Goal: Task Accomplishment & Management: Manage account settings

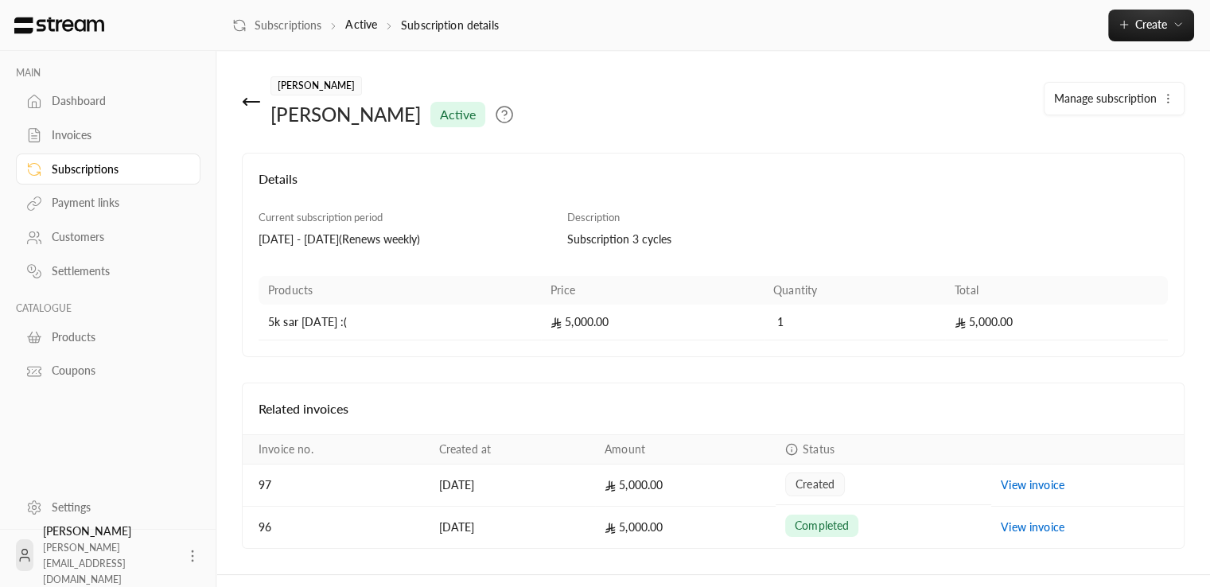
scroll to position [34, 0]
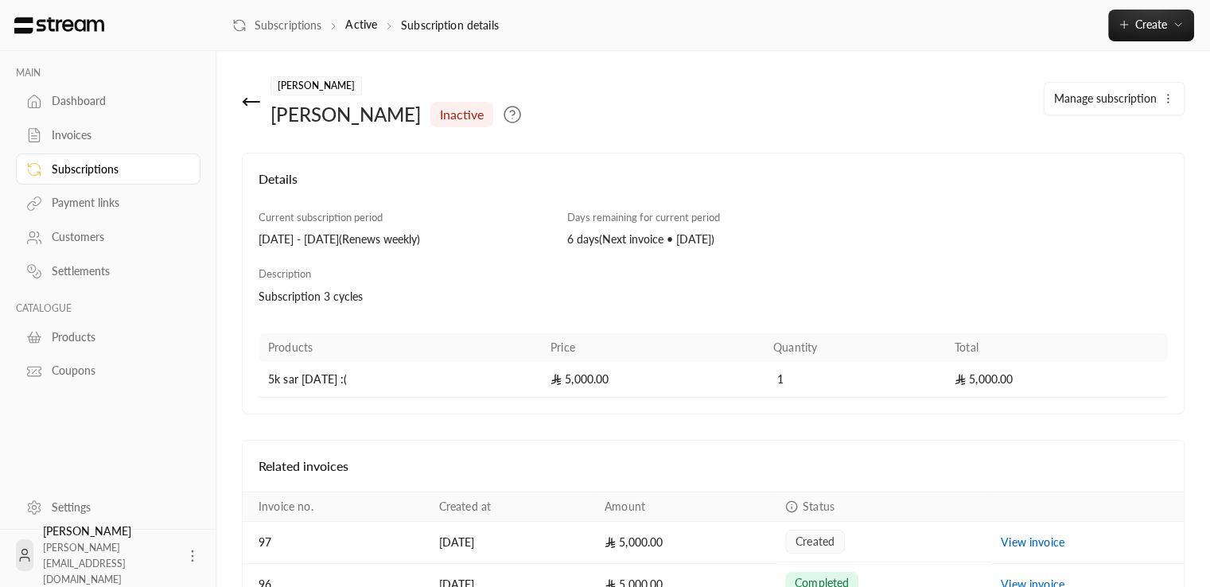
scroll to position [91, 0]
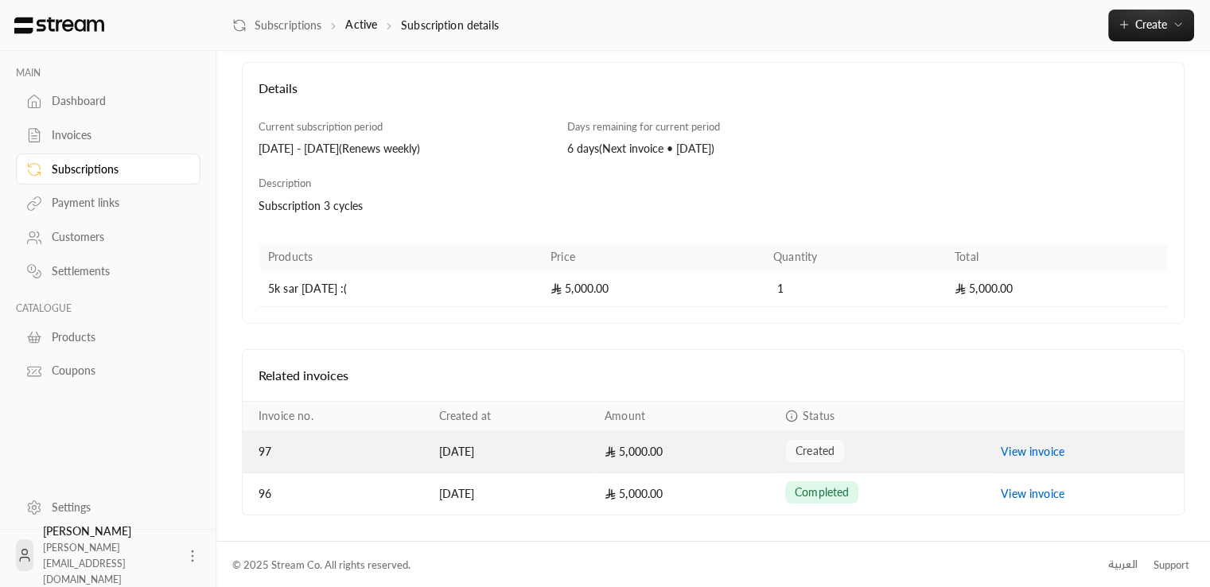
click at [959, 445] on div "created" at bounding box center [883, 451] width 196 height 24
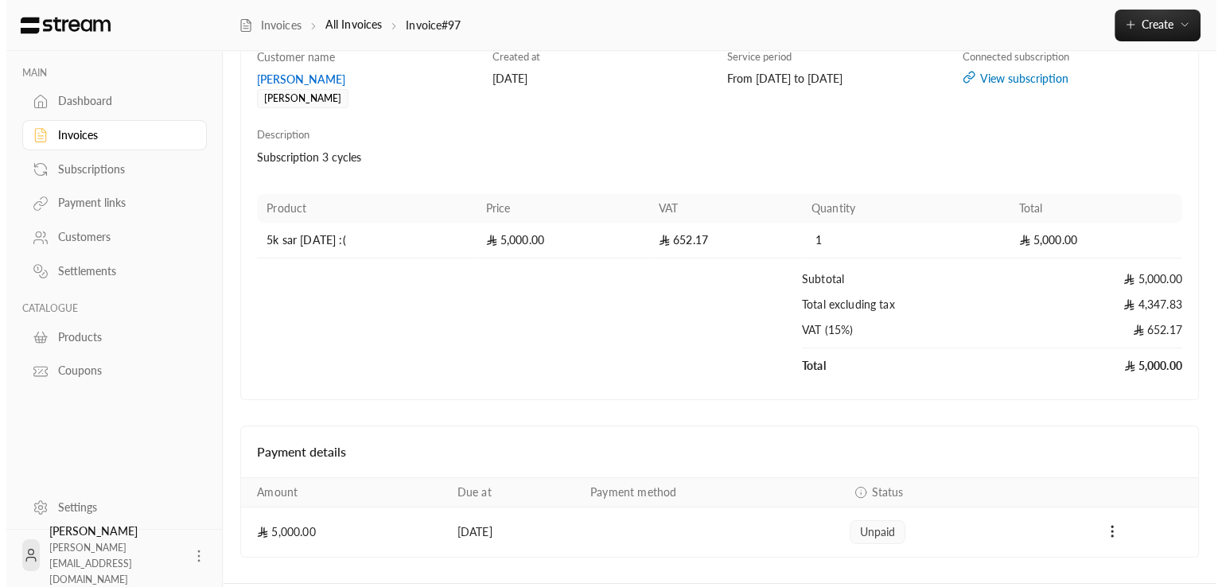
scroll to position [190, 0]
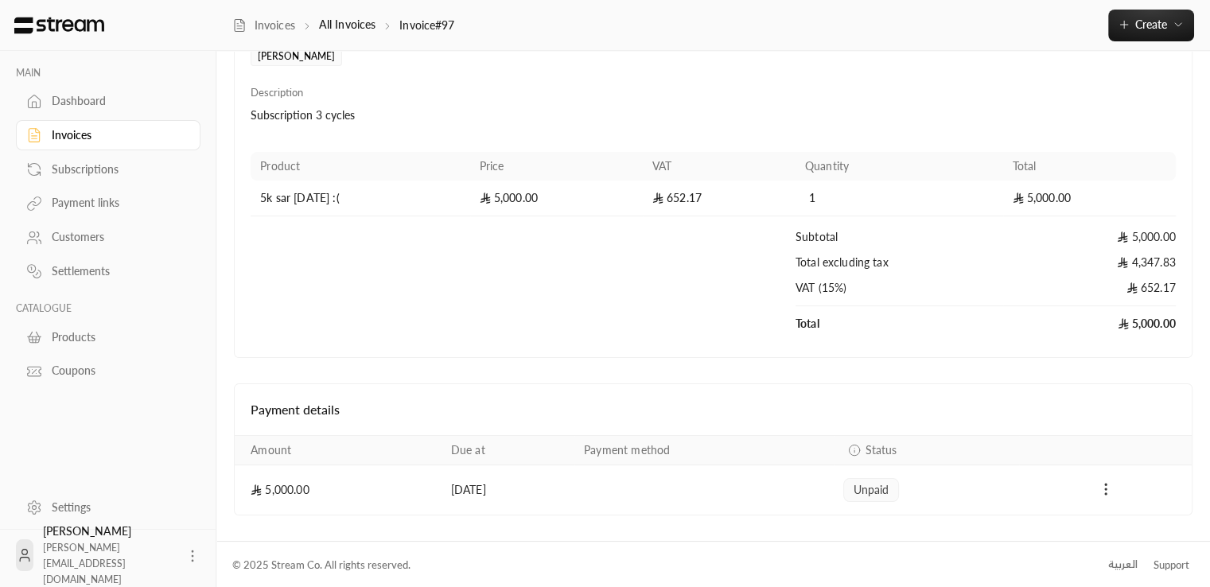
click at [1098, 481] on icon "Payments" at bounding box center [1106, 489] width 16 height 16
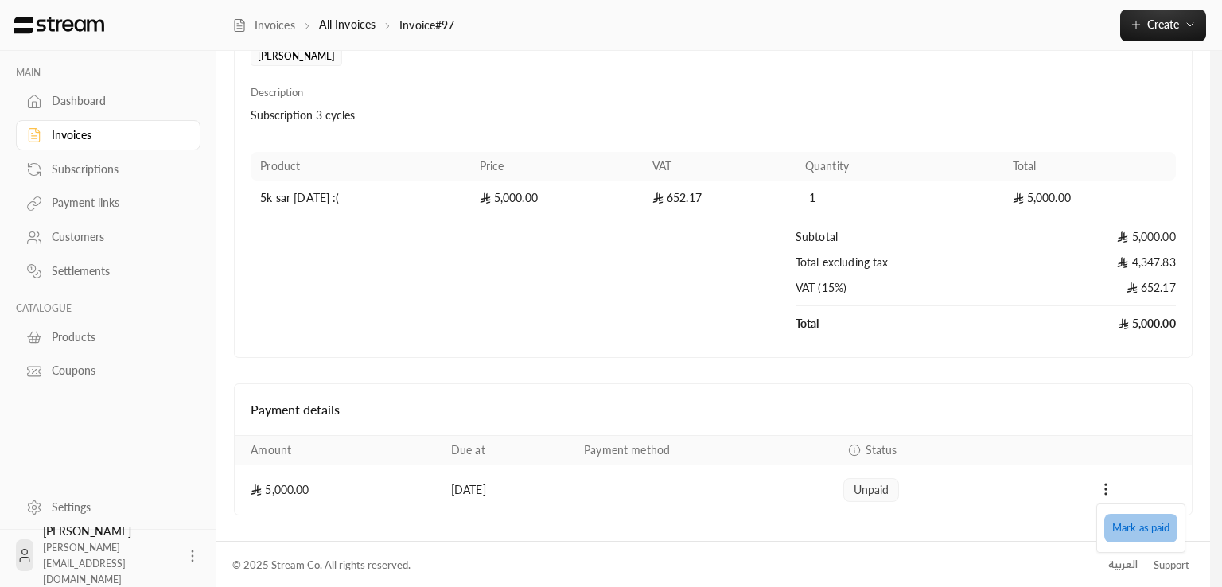
click at [1136, 527] on li "Mark as paid" at bounding box center [1140, 528] width 73 height 29
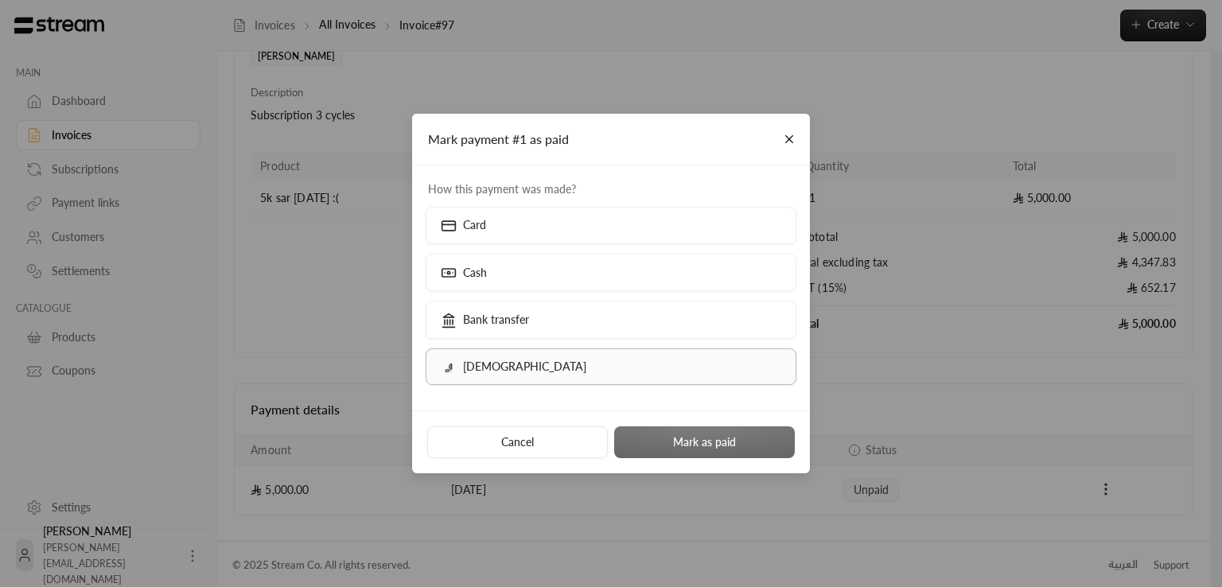
click at [646, 370] on label "Qurrah" at bounding box center [611, 366] width 371 height 37
click at [677, 437] on button "Mark as paid" at bounding box center [704, 442] width 181 height 32
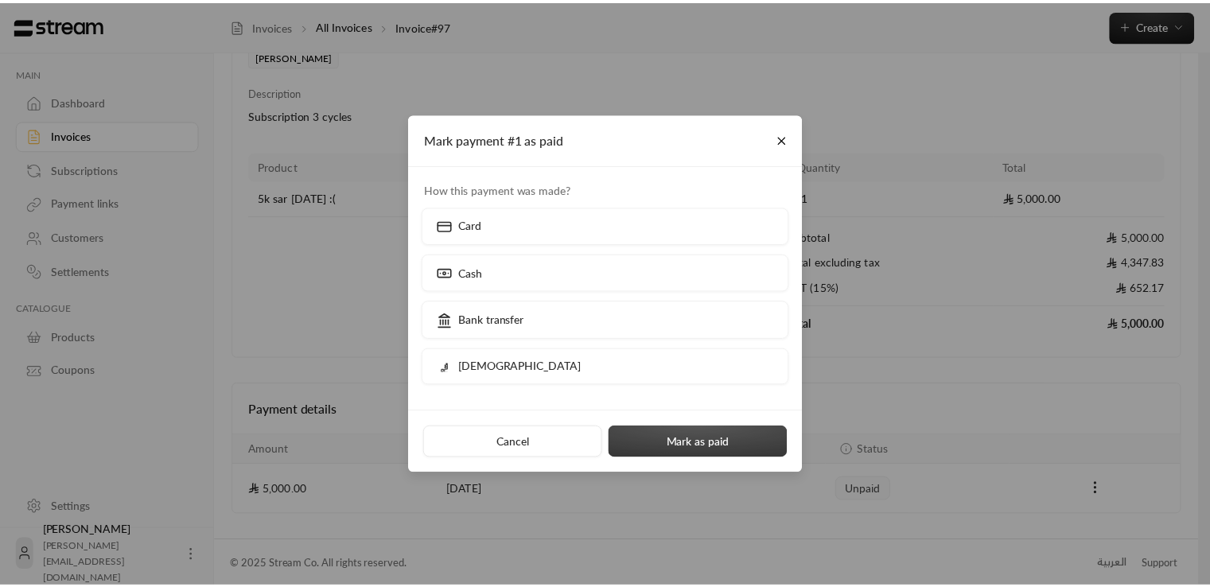
scroll to position [0, 0]
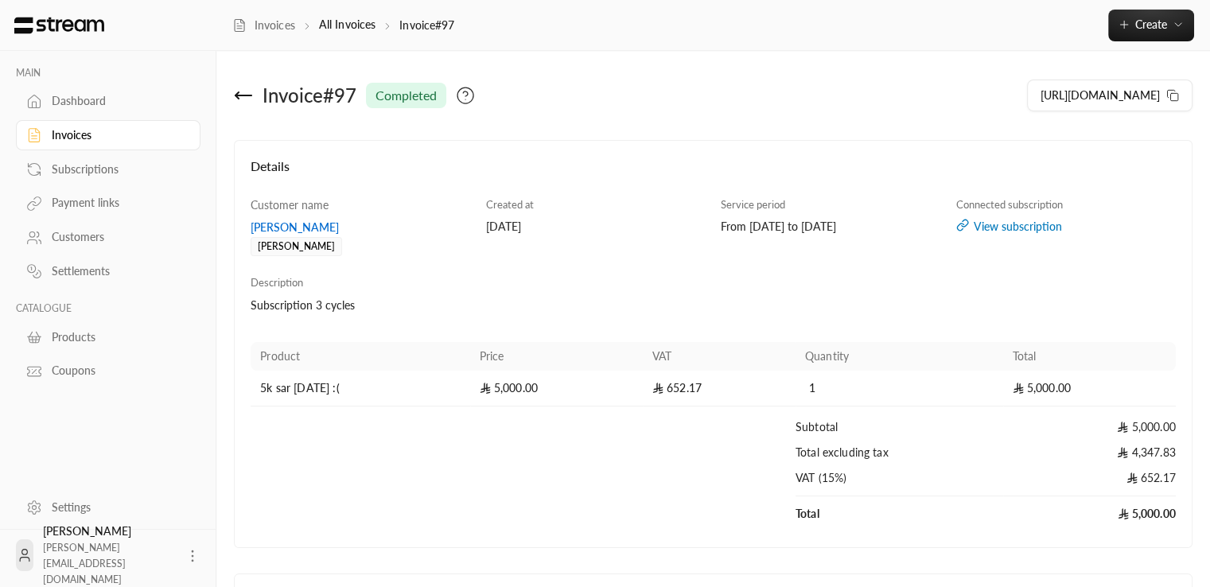
drag, startPoint x: 725, startPoint y: 228, endPoint x: 901, endPoint y: 223, distance: 175.9
click at [901, 223] on div "From [DATE] to [DATE]" at bounding box center [831, 227] width 220 height 16
click at [894, 253] on div "Service period From [DATE] to [DATE]" at bounding box center [831, 227] width 235 height 60
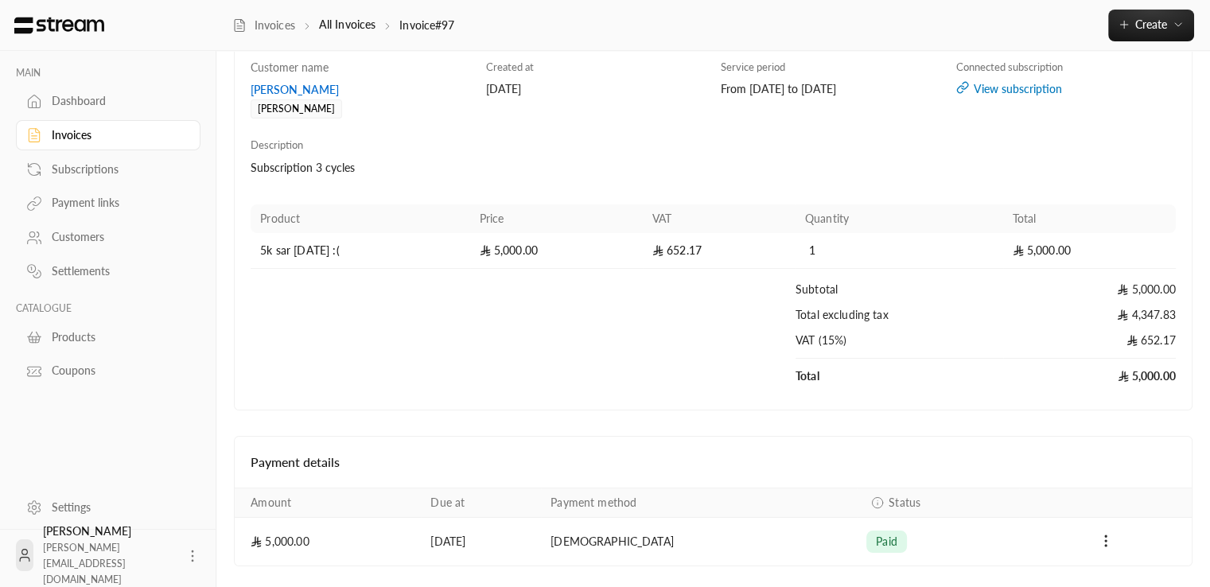
scroll to position [189, 0]
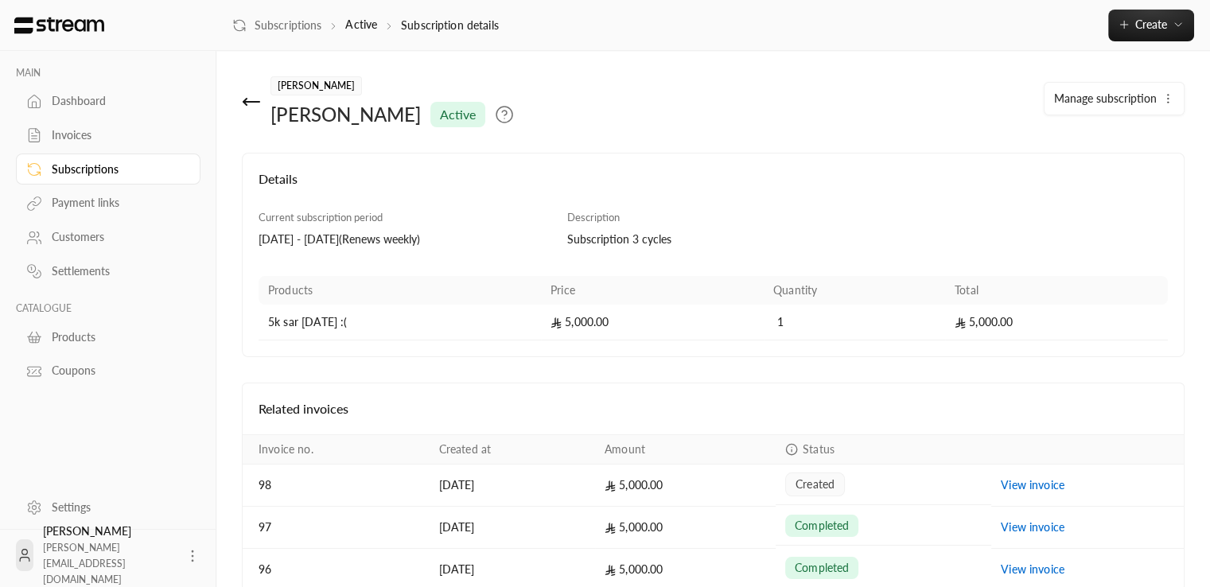
click at [1132, 115] on div "Manage subscription" at bounding box center [1033, 105] width 320 height 46
click at [1136, 95] on span "Manage subscription" at bounding box center [1105, 98] width 103 height 14
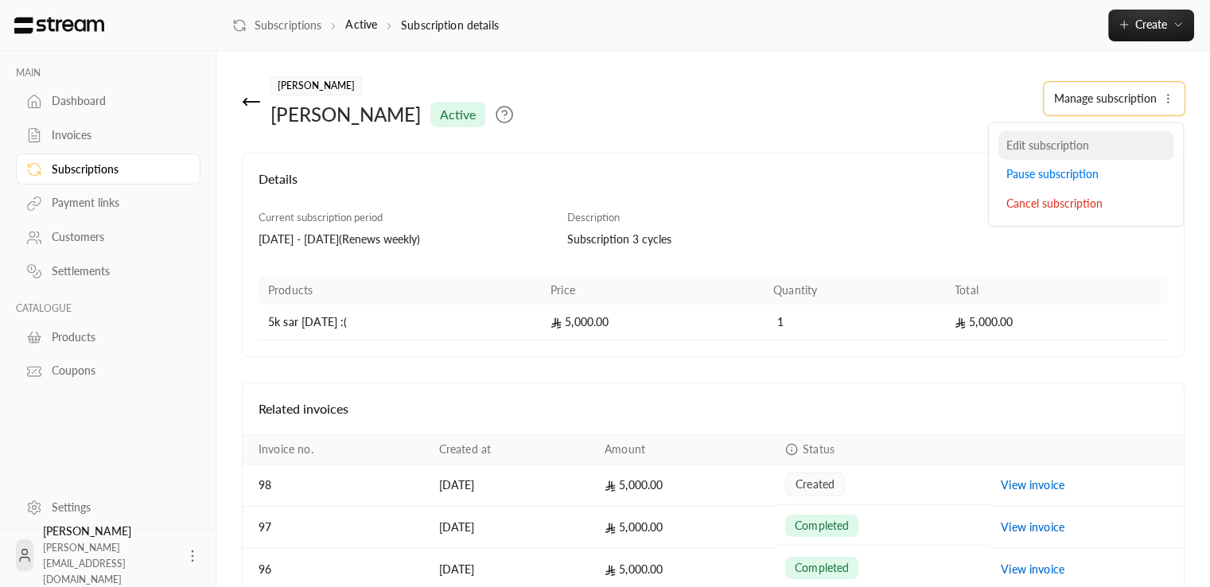
click at [1066, 140] on span "Edit subscription" at bounding box center [1047, 145] width 83 height 14
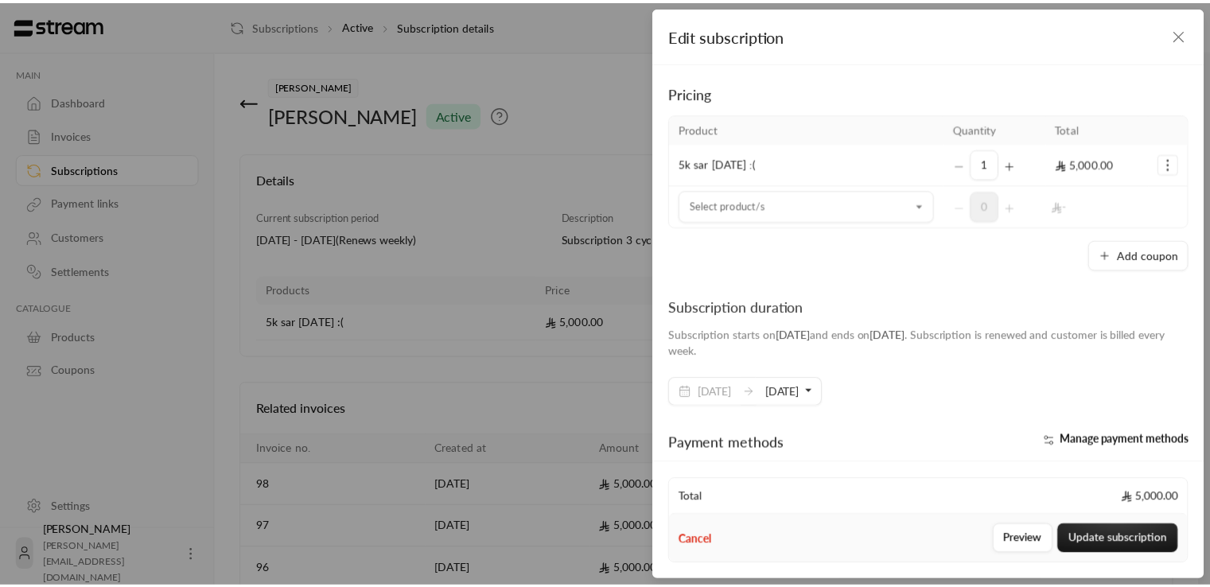
scroll to position [159, 0]
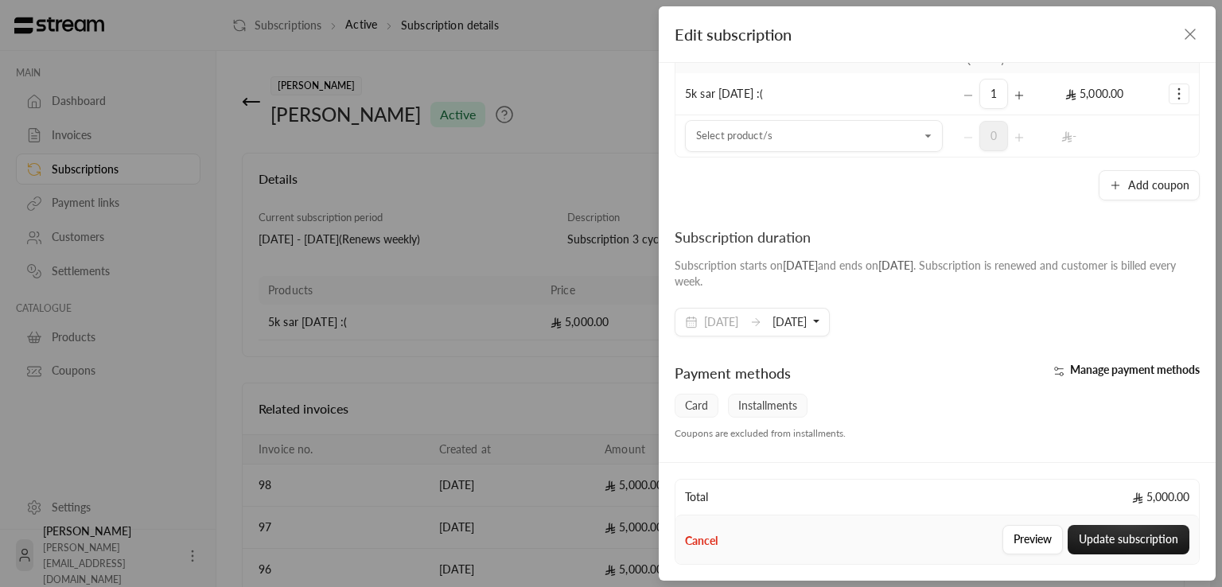
click at [819, 320] on button "12/10/2025" at bounding box center [795, 322] width 47 height 27
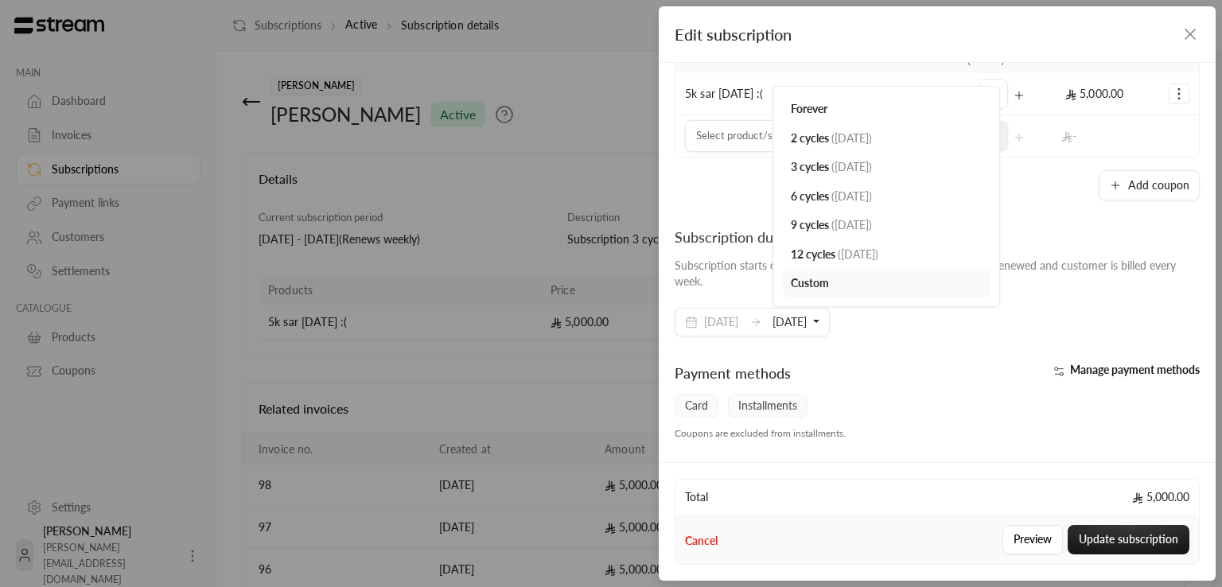
click at [920, 334] on div "Subscription duration Subscription starts on 21/09/2025 and ends on 21/09/2028 …" at bounding box center [937, 281] width 541 height 111
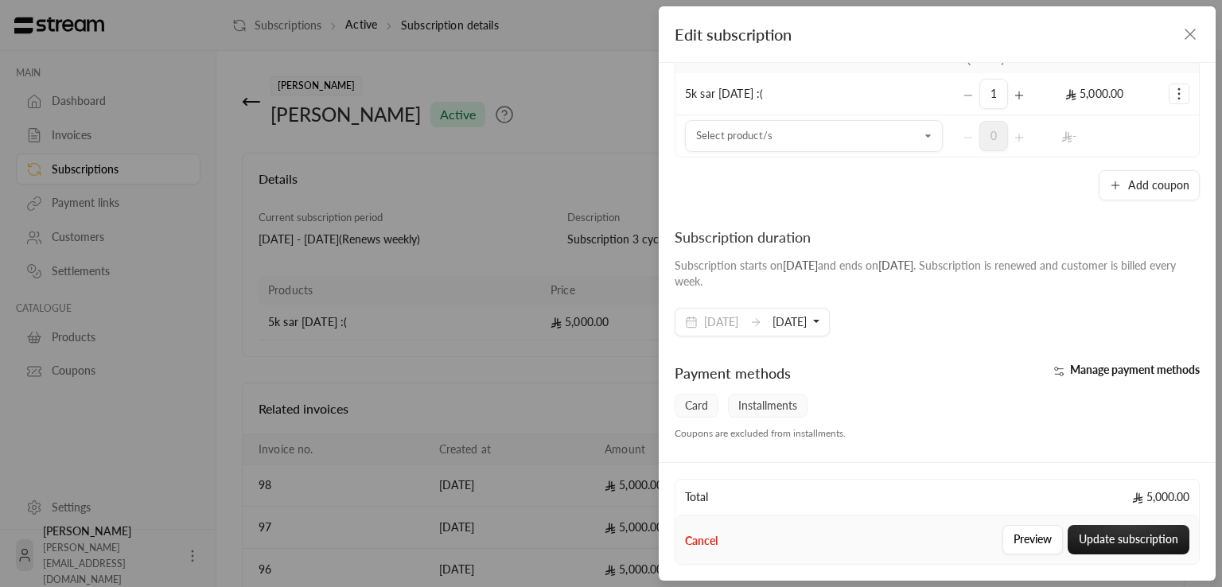
click at [628, 373] on div "**********" at bounding box center [611, 293] width 1222 height 587
click at [1020, 548] on button "Preview" at bounding box center [1032, 539] width 60 height 29
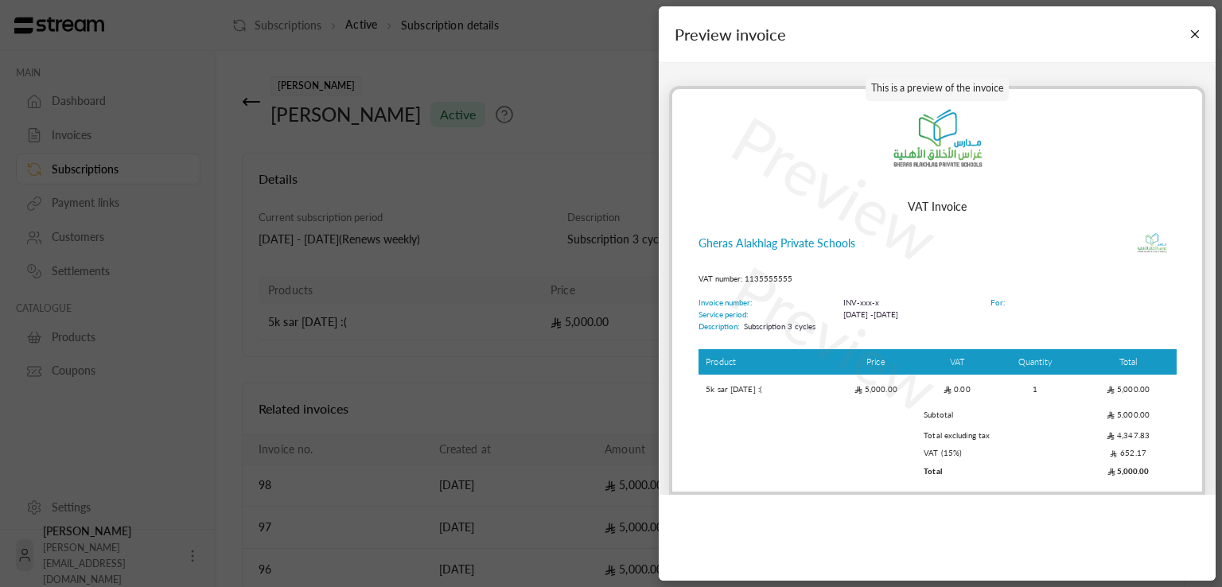
click at [359, 406] on div "Preview invoice This is a preview of the invoice Preview Preview VAT Invoice Gh…" at bounding box center [611, 293] width 1222 height 587
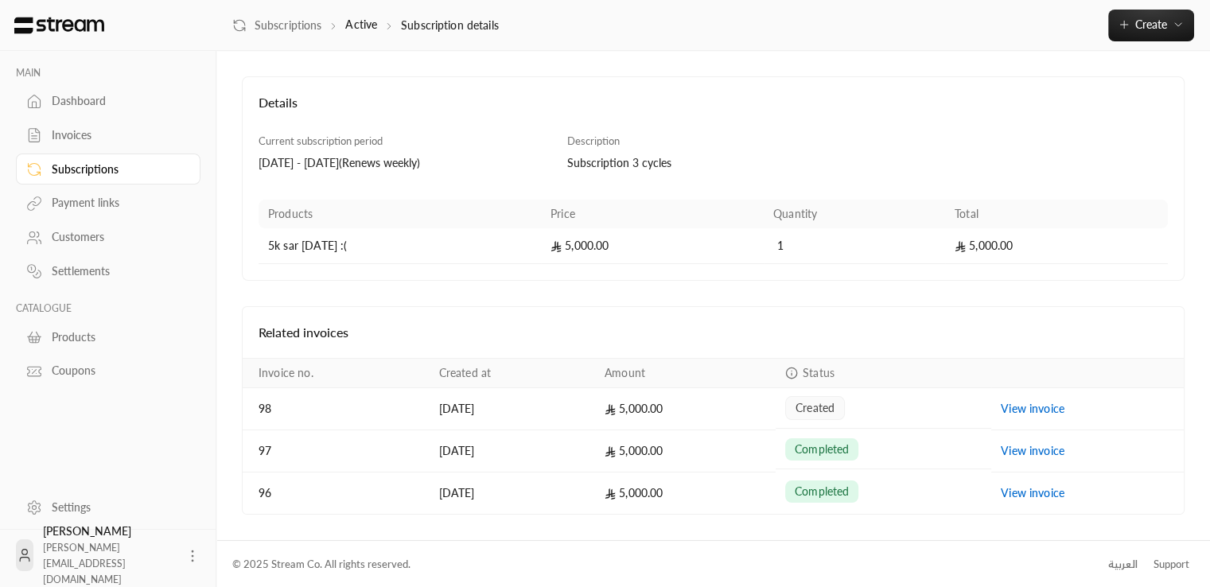
scroll to position [0, 0]
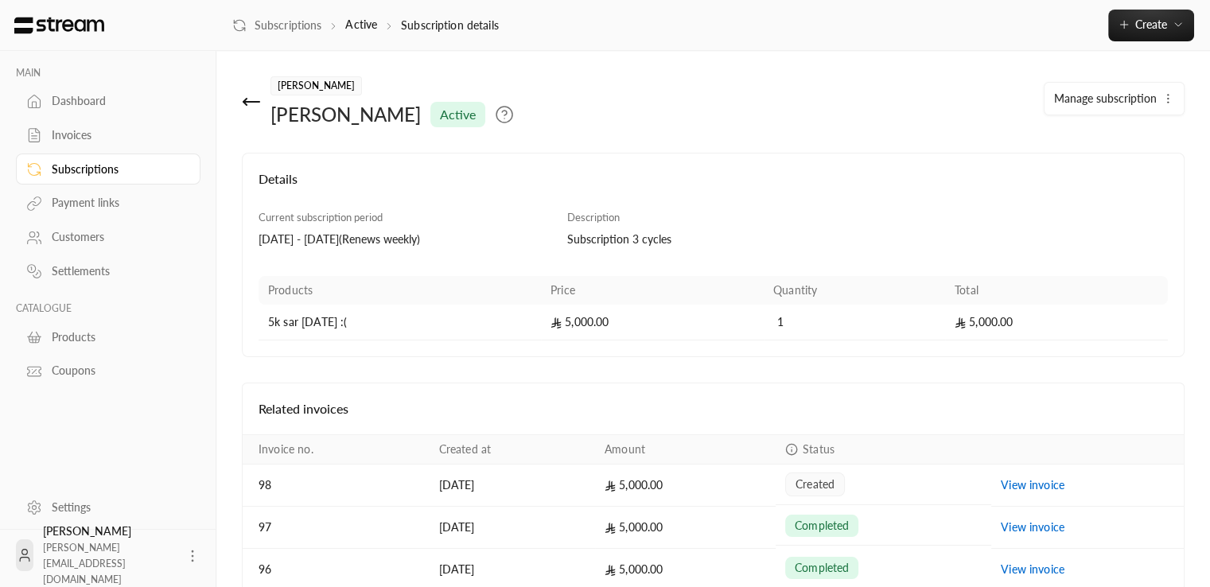
click at [968, 201] on h4 "Details" at bounding box center [713, 186] width 909 height 35
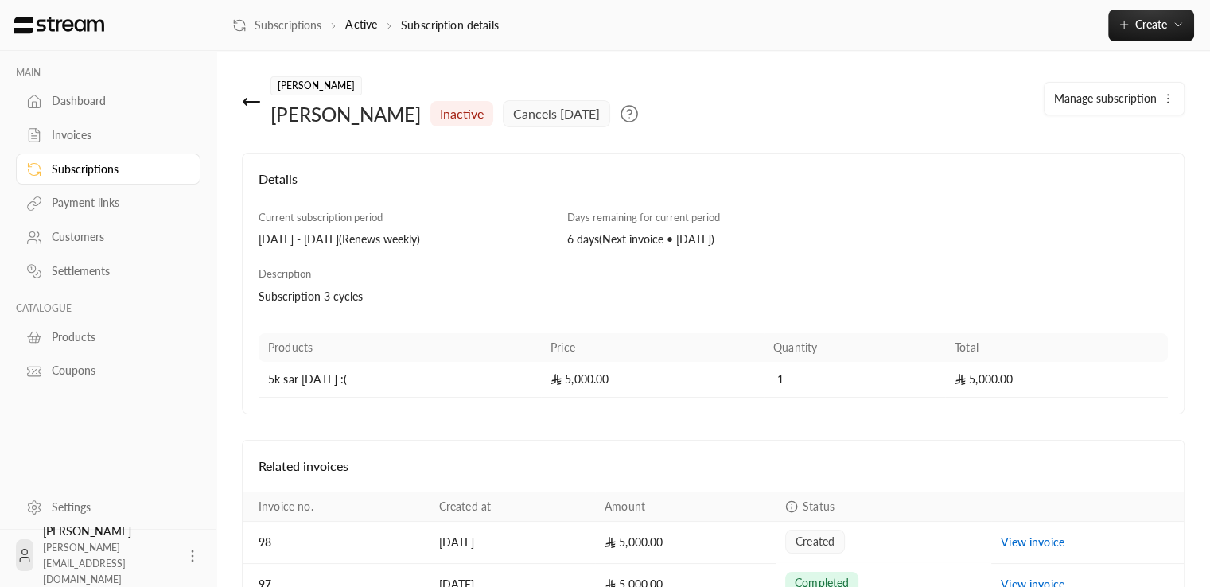
scroll to position [133, 0]
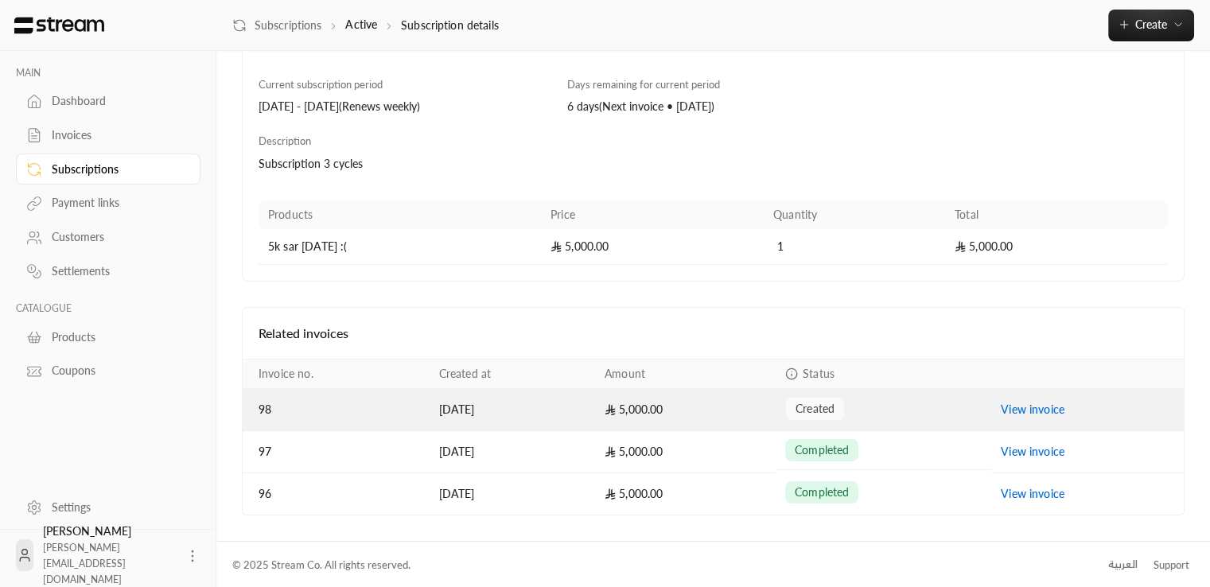
click at [869, 402] on div "created" at bounding box center [883, 409] width 196 height 24
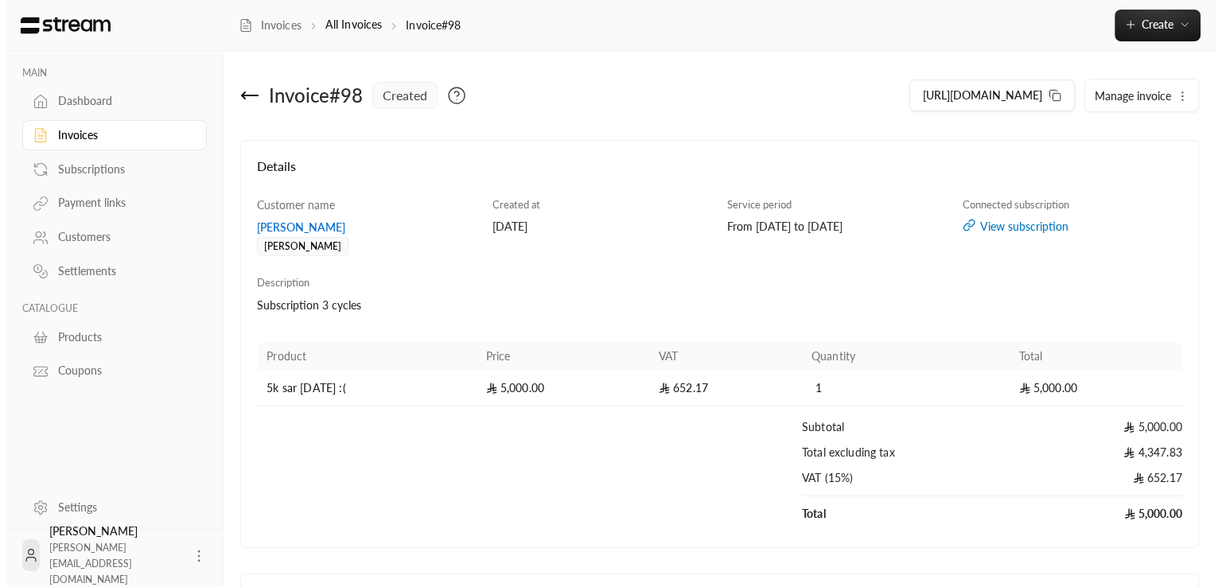
scroll to position [190, 0]
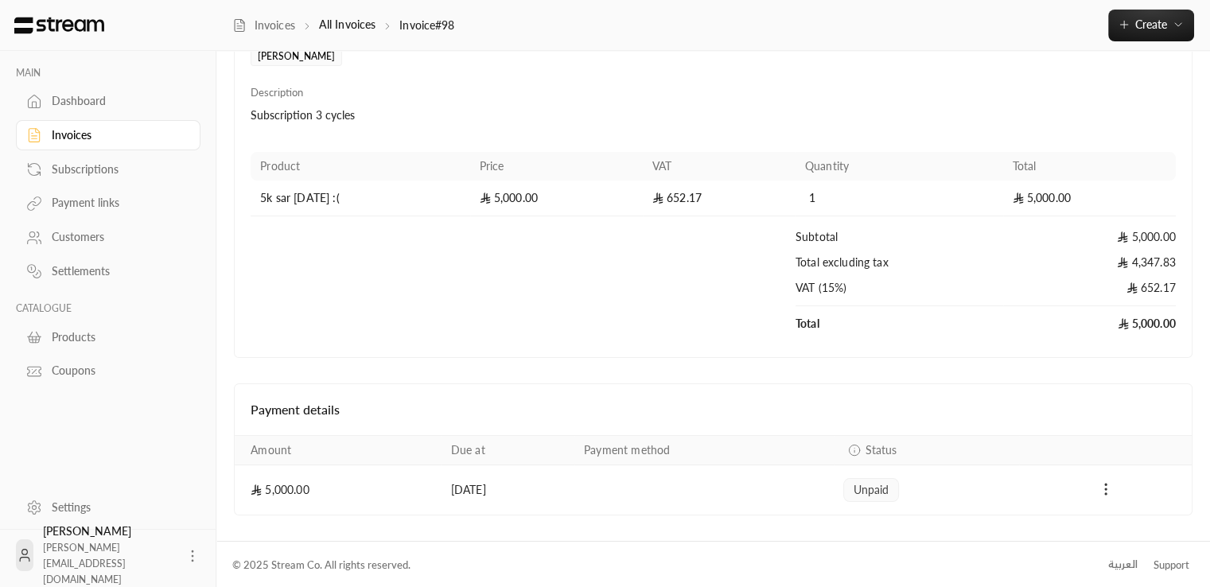
click at [1107, 488] on icon "Payments" at bounding box center [1106, 489] width 16 height 16
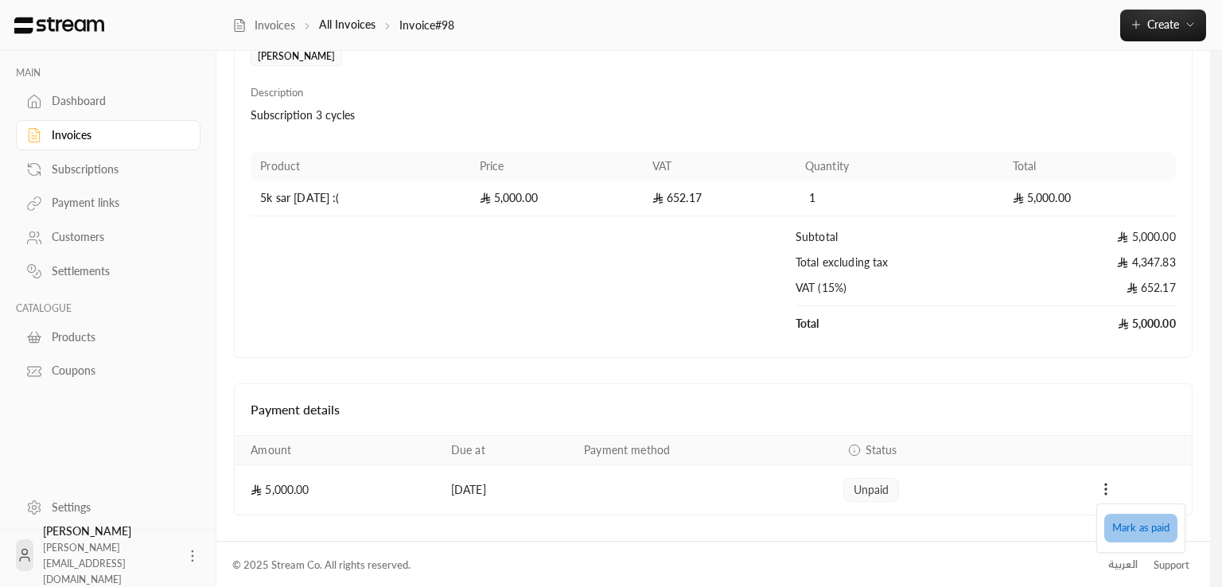
click at [1123, 542] on li "Mark as paid" at bounding box center [1140, 528] width 73 height 29
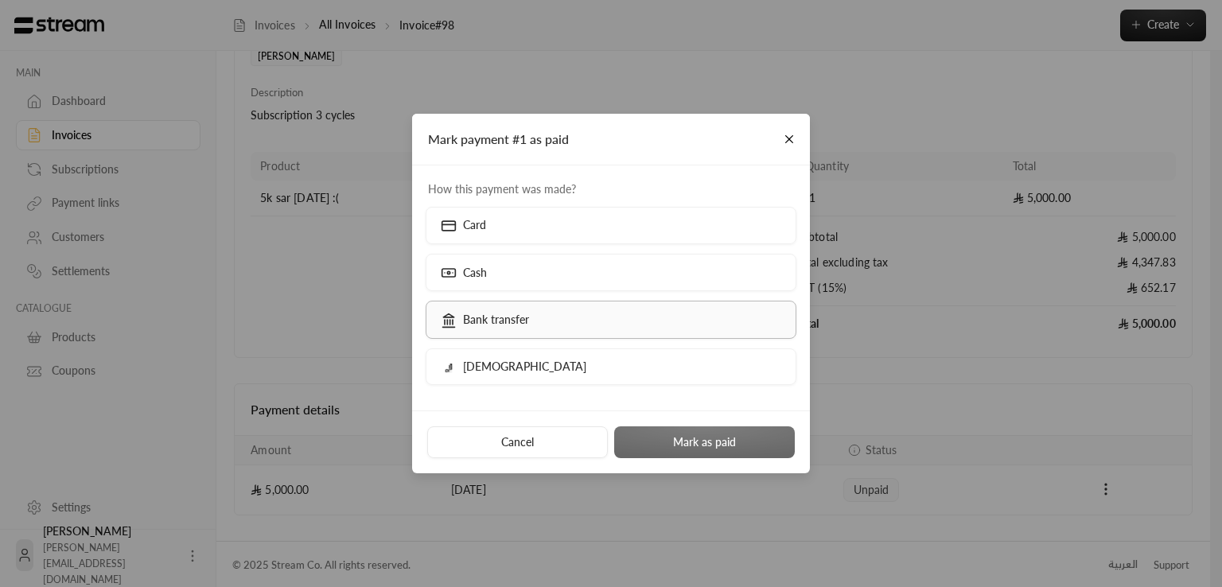
click at [529, 309] on label "Bank transfer" at bounding box center [611, 319] width 371 height 37
click at [710, 430] on button "Mark as paid" at bounding box center [704, 442] width 181 height 32
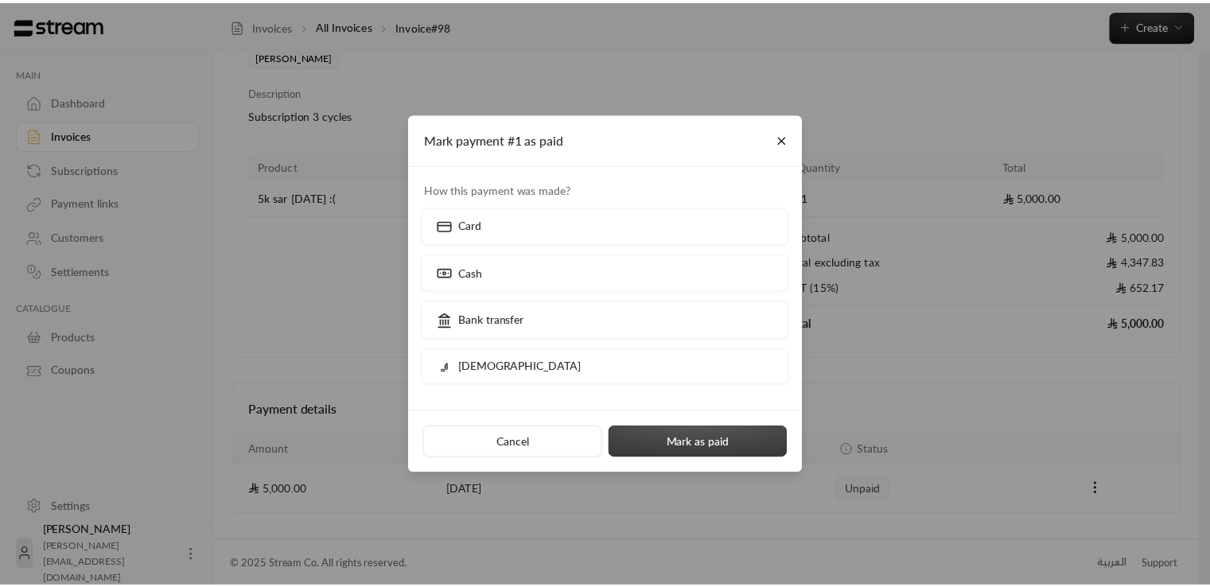
scroll to position [0, 0]
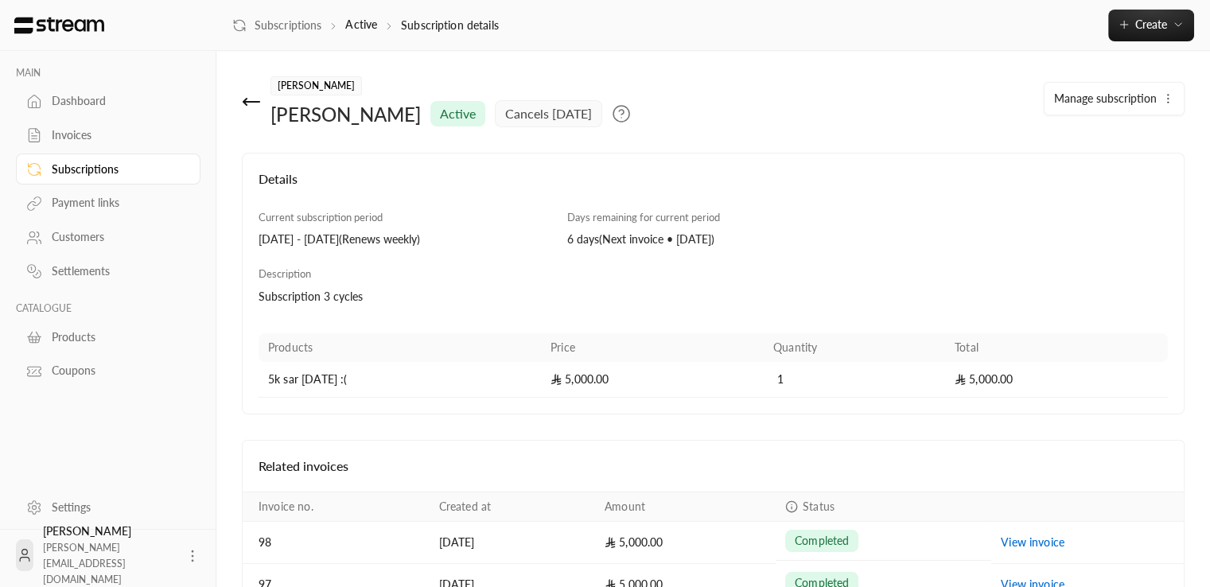
scroll to position [133, 0]
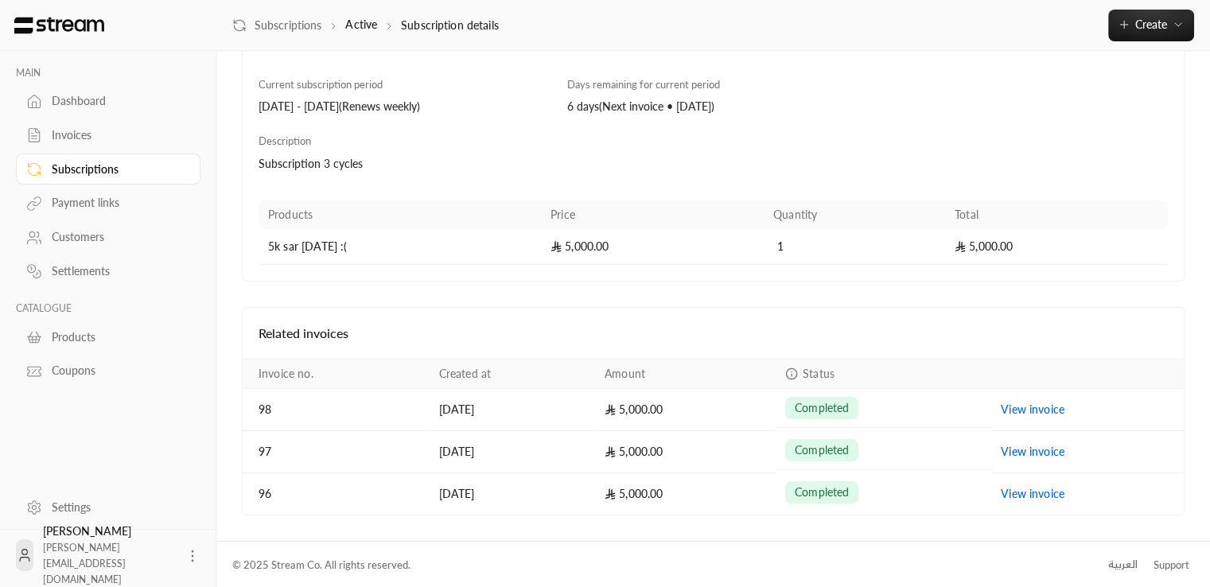
click at [896, 332] on h4 "Related invoices" at bounding box center [713, 333] width 909 height 19
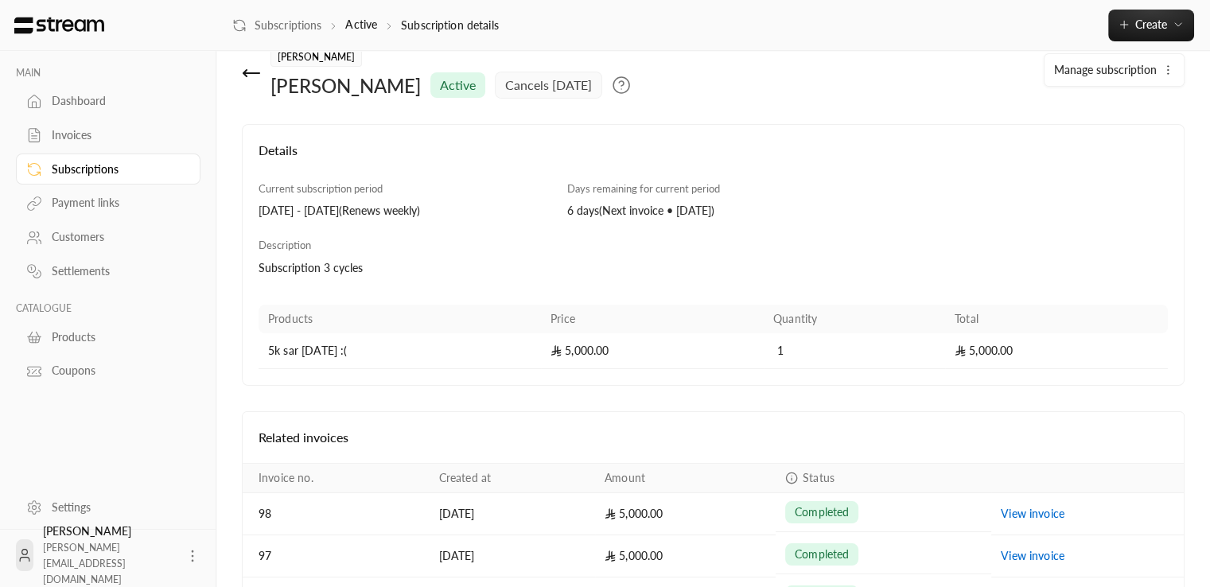
scroll to position [0, 0]
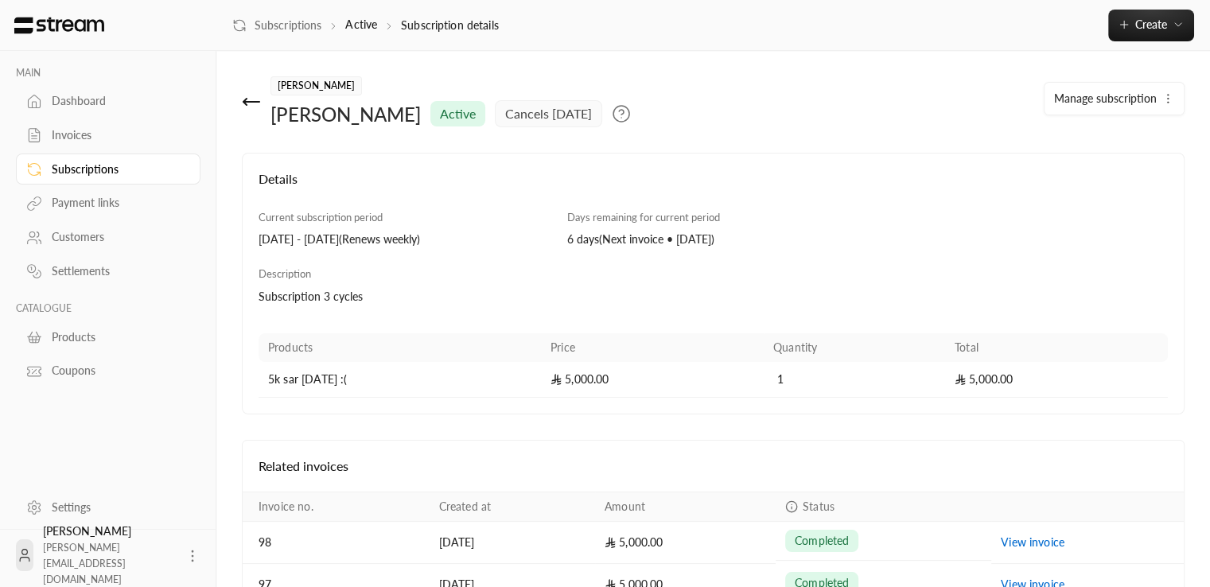
click at [888, 240] on div "Current subscription period [DATE] - [DATE] ( Renews weekly ) Days remaining fo…" at bounding box center [713, 267] width 925 height 114
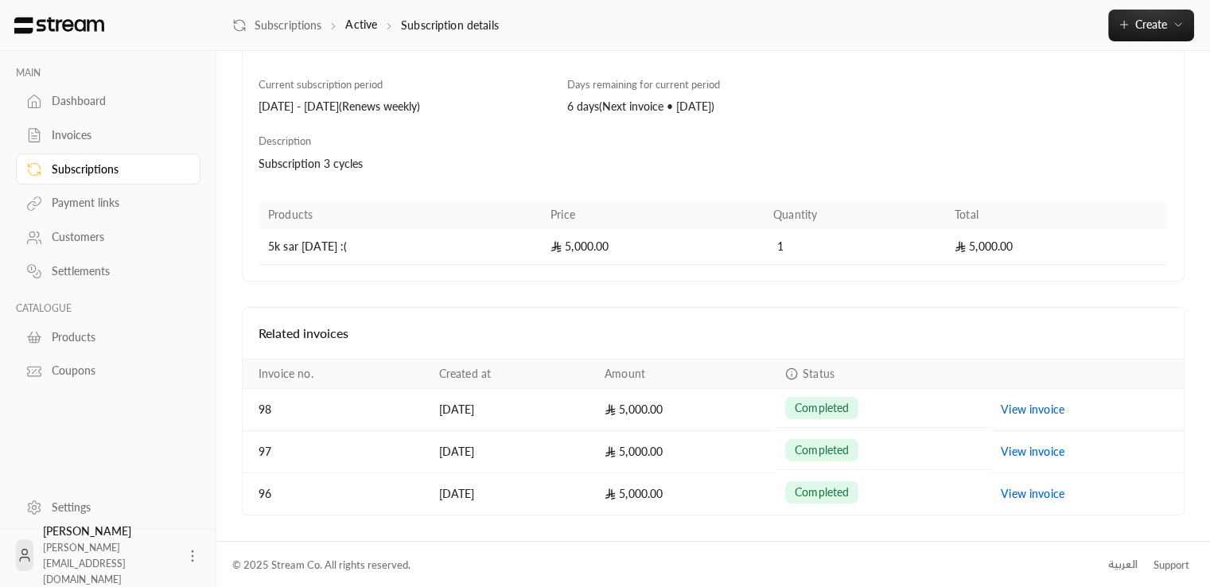
click at [869, 124] on div "Current subscription period [DATE] - [DATE] ( Renews weekly ) Days remaining fo…" at bounding box center [713, 134] width 925 height 114
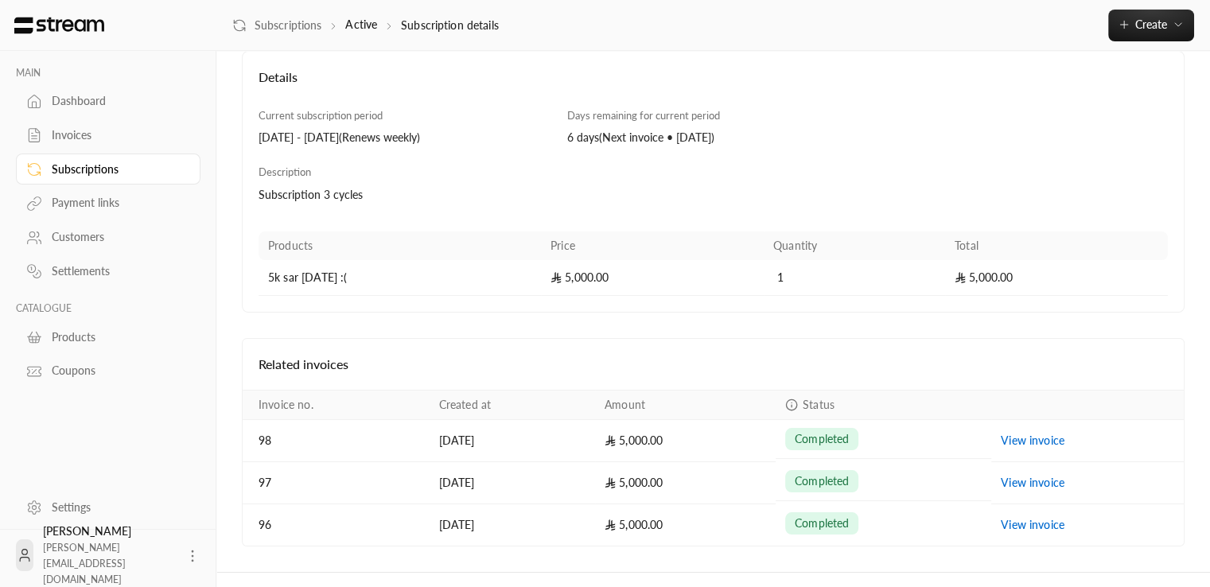
scroll to position [133, 0]
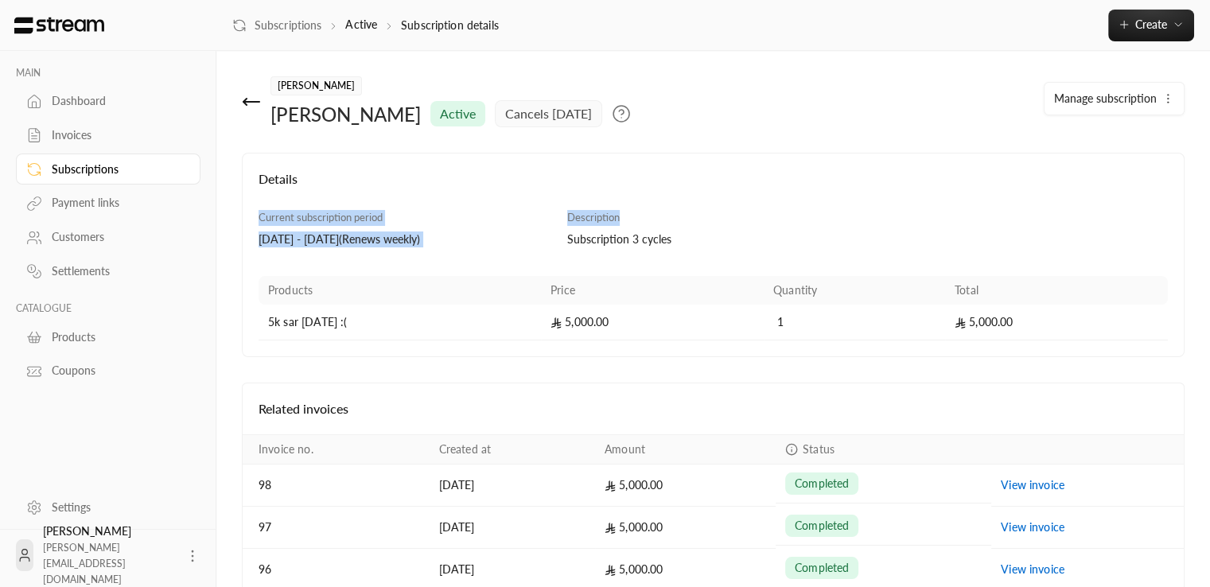
drag, startPoint x: 1221, startPoint y: 212, endPoint x: 1221, endPoint y: 189, distance: 23.1
click at [1210, 189] on html "MAIN Dashboard Invoices Subscriptions Payment links Customers Settlements CATAL…" at bounding box center [605, 293] width 1210 height 587
click at [897, 196] on h4 "Details" at bounding box center [713, 186] width 909 height 35
click at [924, 210] on div "Description Subscription 3 cycles" at bounding box center [790, 229] width 462 height 38
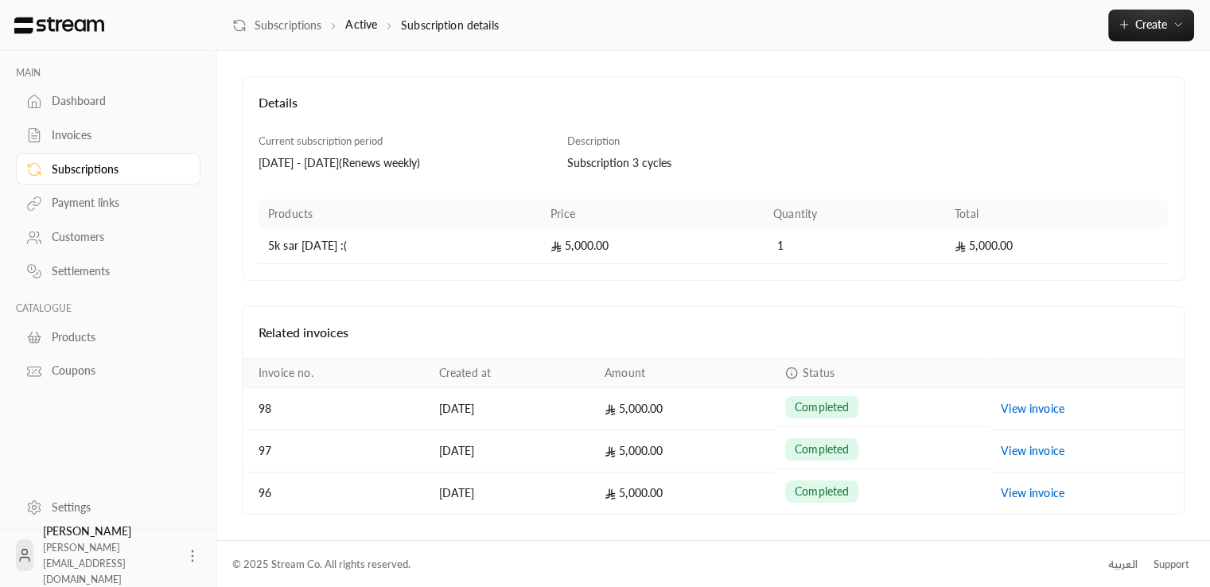
click at [907, 111] on h4 "Details" at bounding box center [713, 110] width 909 height 35
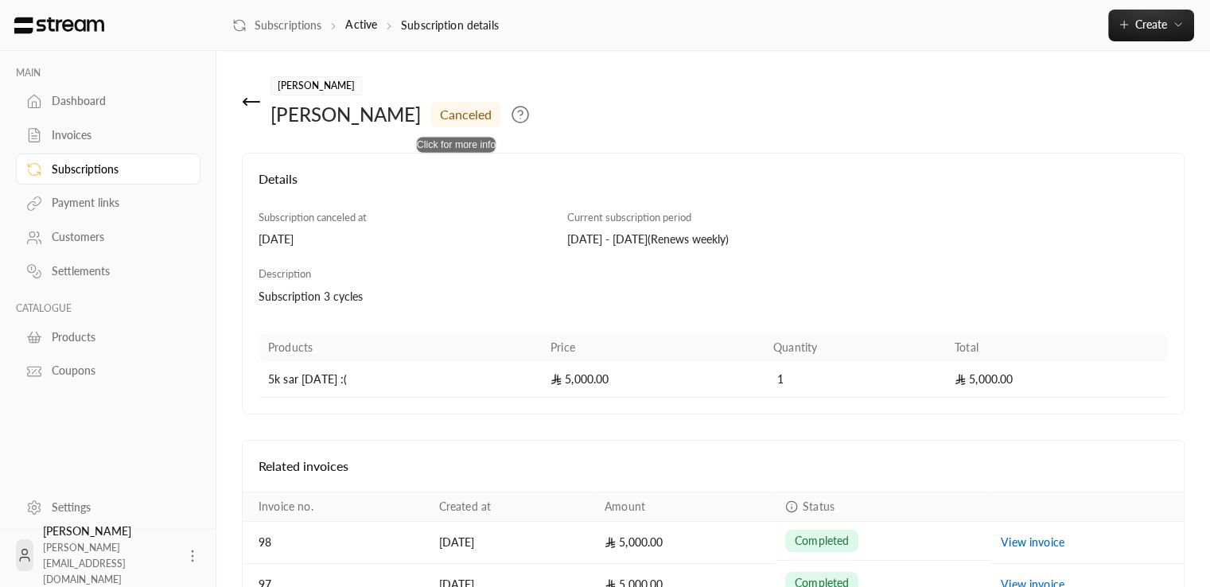
click at [511, 120] on icon at bounding box center [520, 114] width 19 height 19
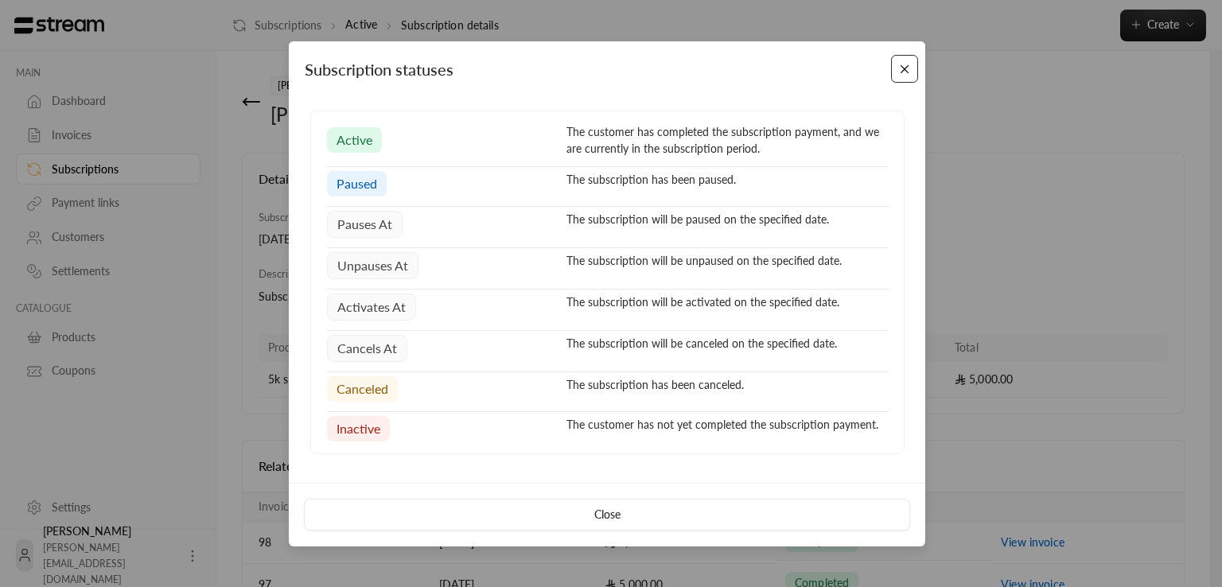
click at [893, 72] on button "Close" at bounding box center [905, 69] width 28 height 28
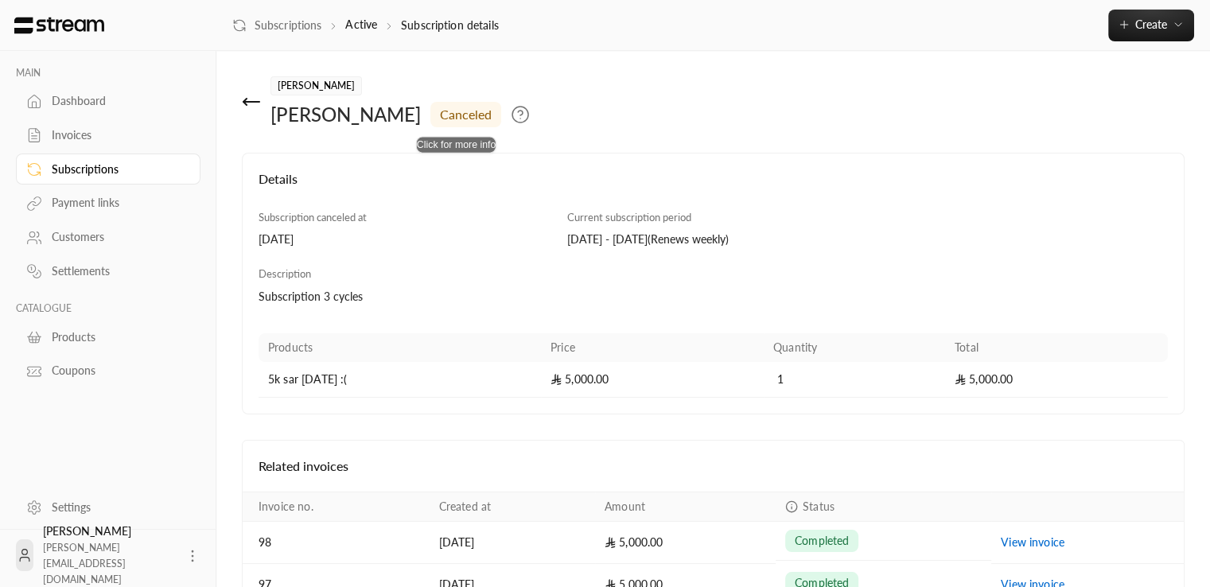
click at [512, 118] on circle at bounding box center [520, 115] width 16 height 16
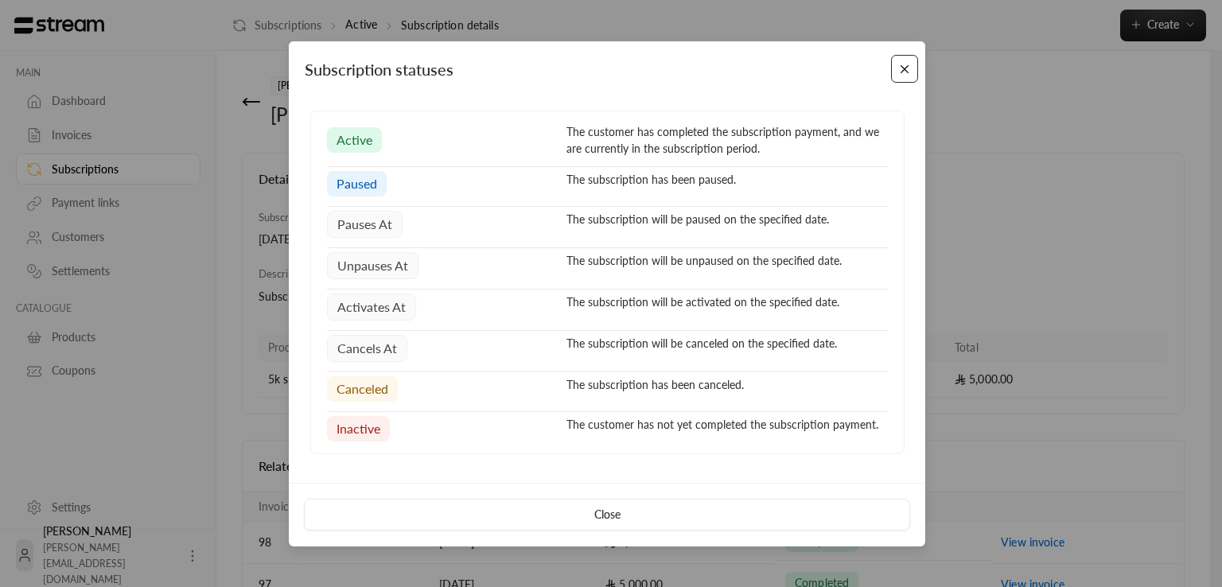
click at [908, 67] on button "Close" at bounding box center [905, 69] width 28 height 28
